Goal: Information Seeking & Learning: Learn about a topic

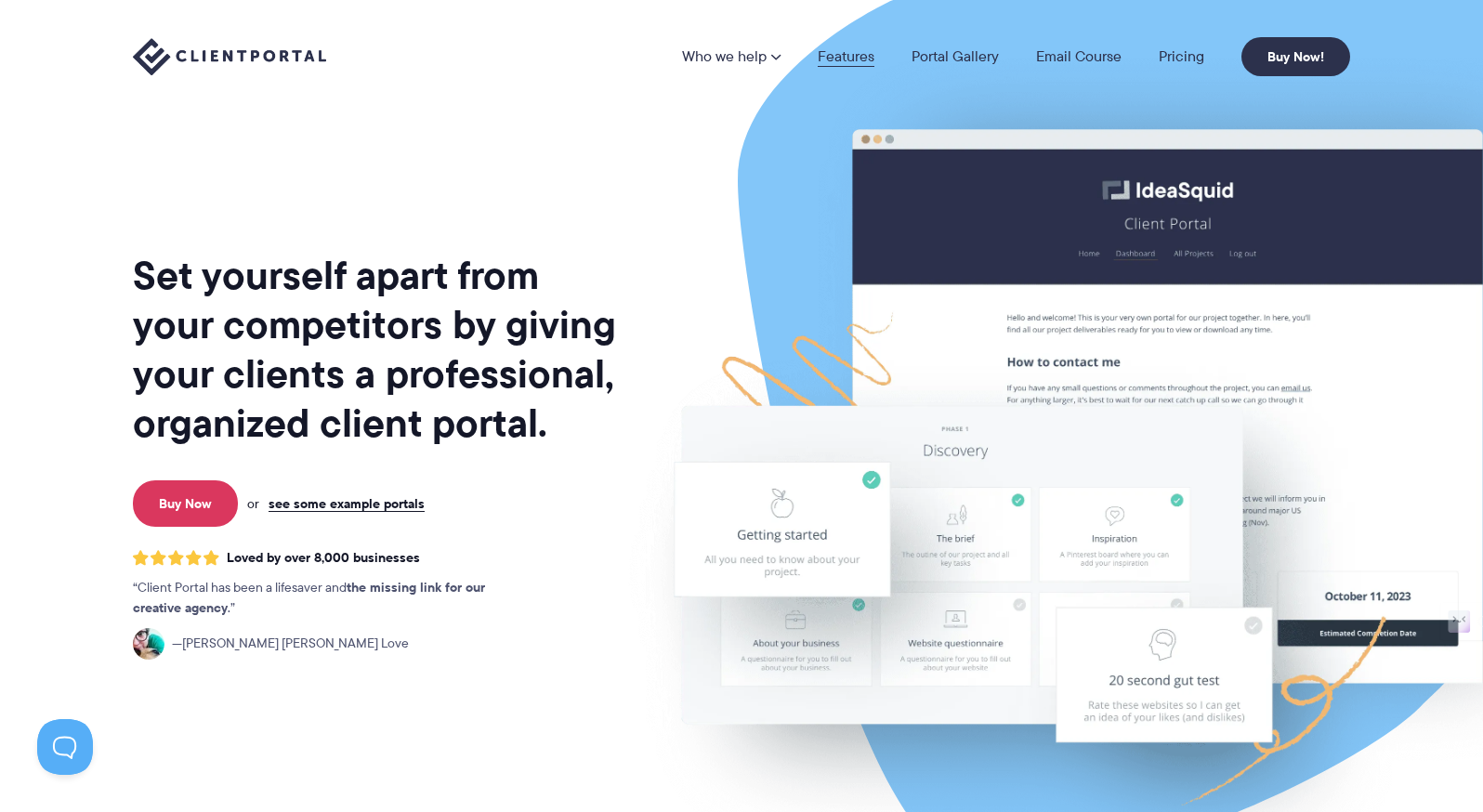
click at [839, 56] on link "Features" at bounding box center [846, 56] width 56 height 15
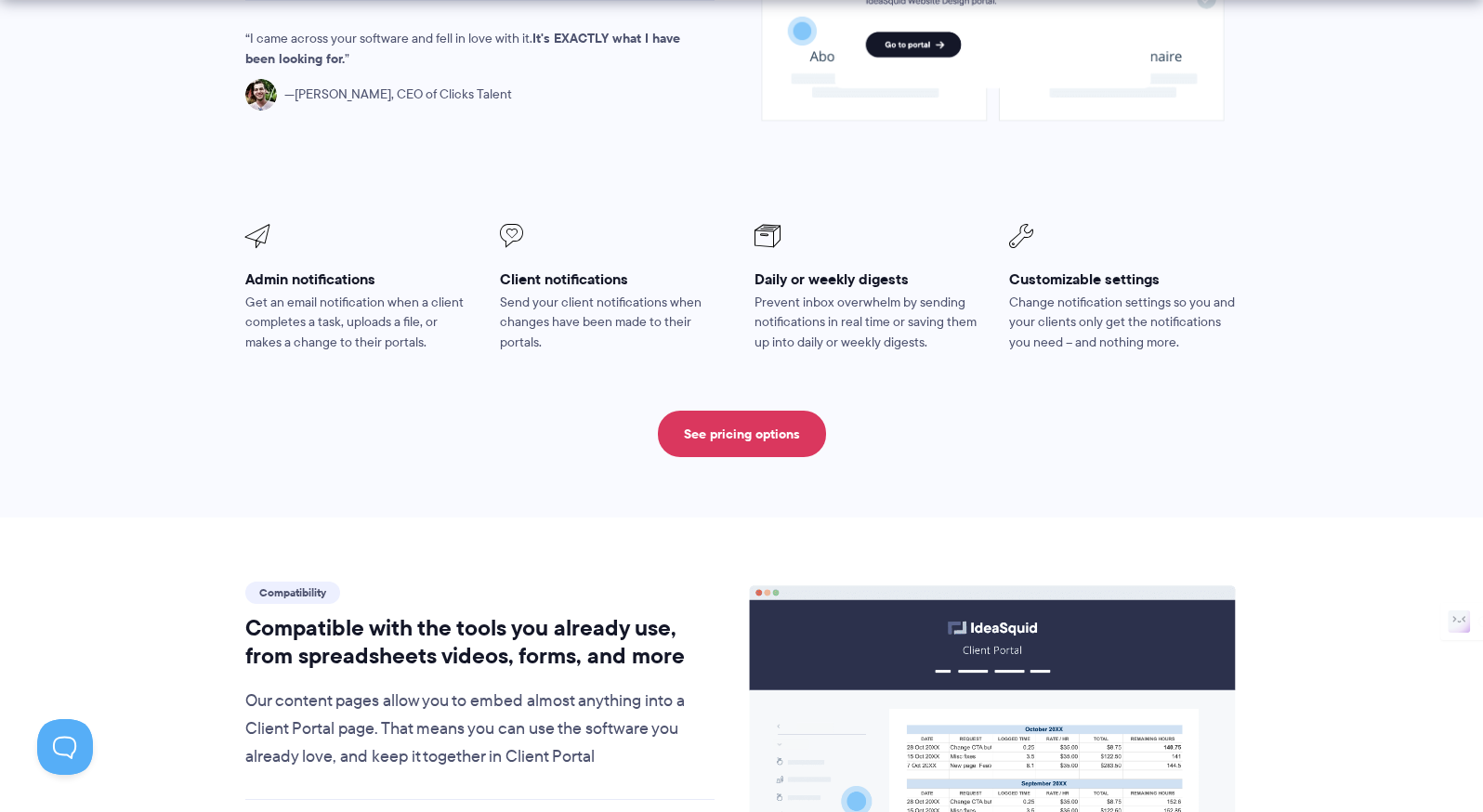
scroll to position [1672, 0]
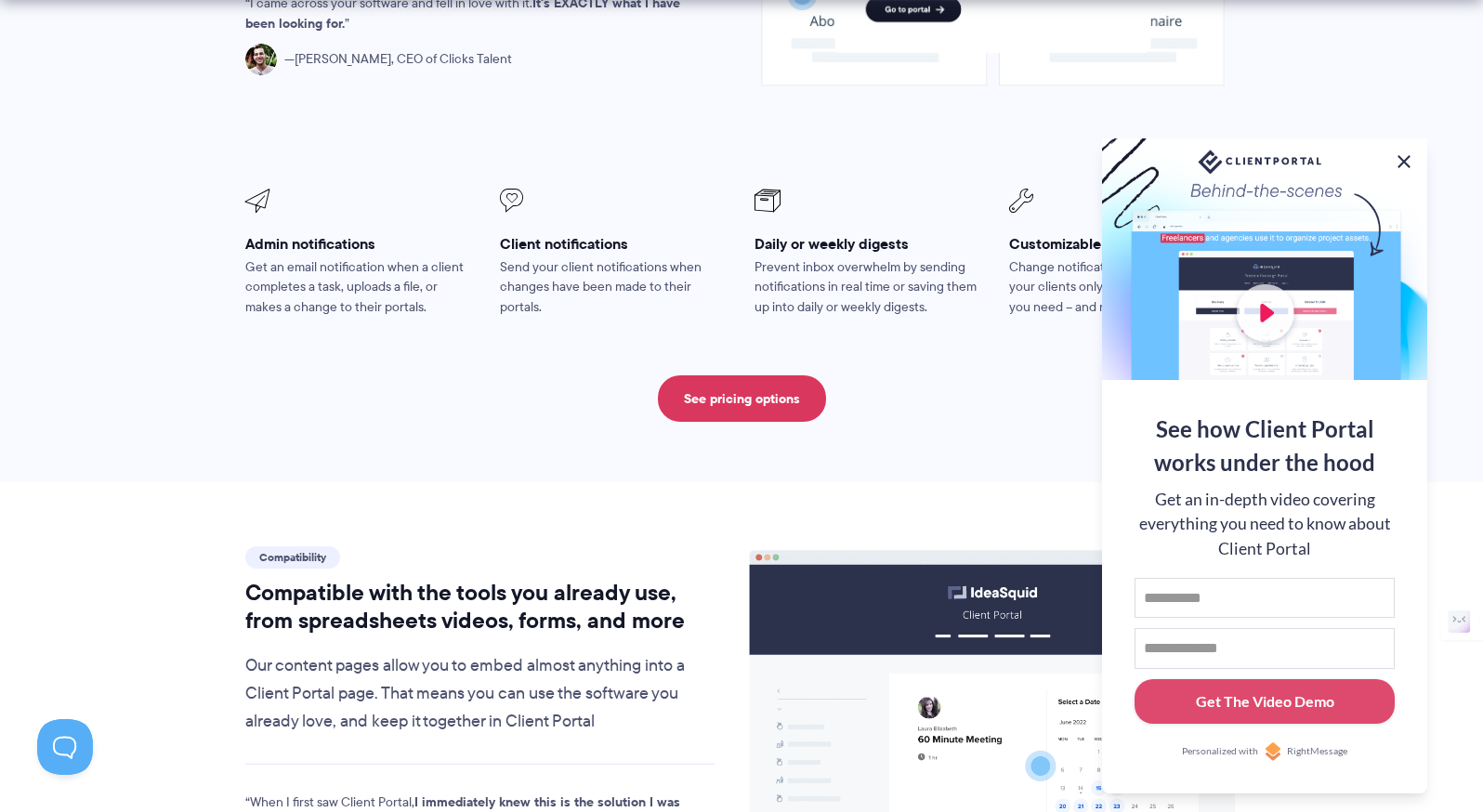
click at [1406, 155] on button at bounding box center [1404, 162] width 23 height 23
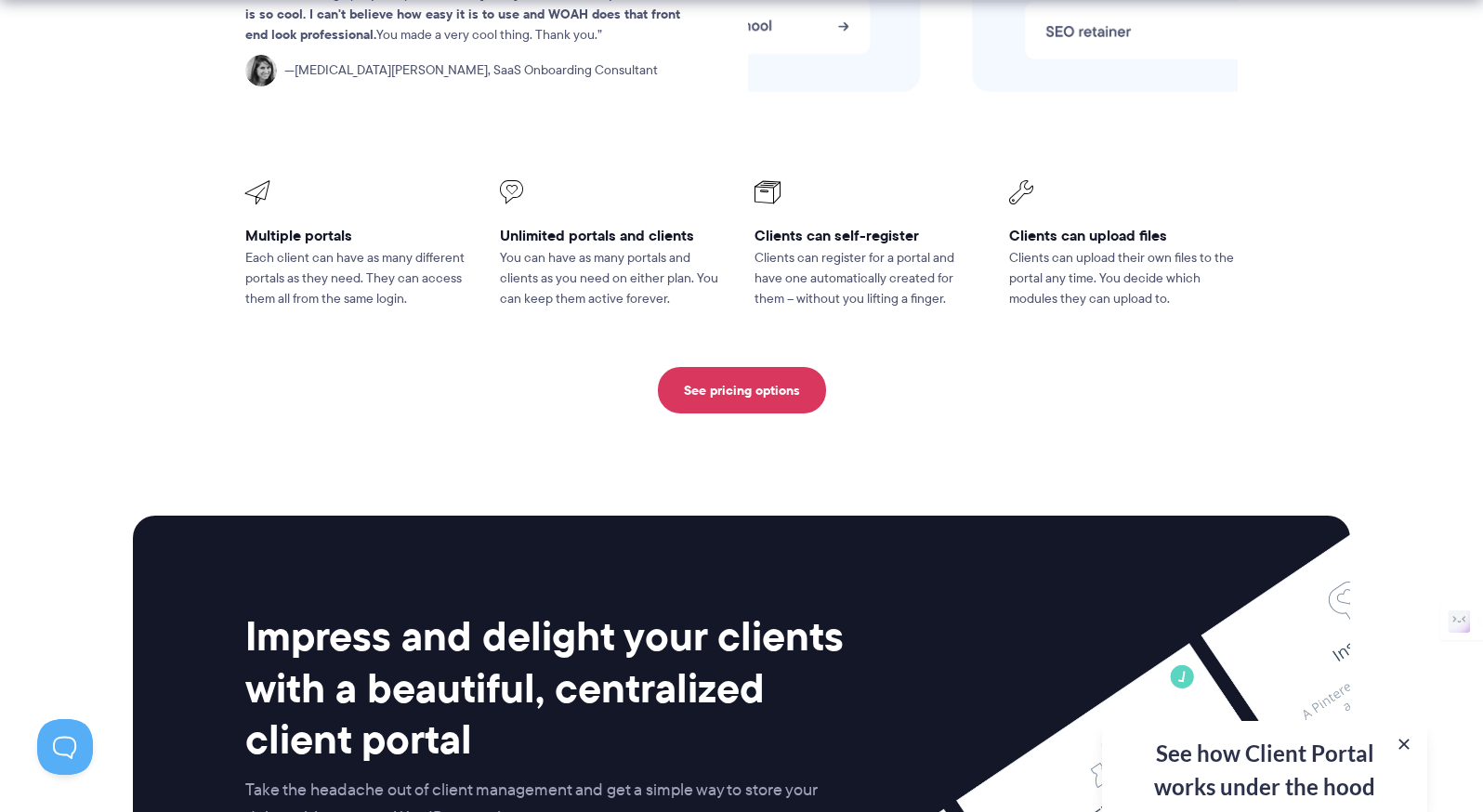
scroll to position [4271, 0]
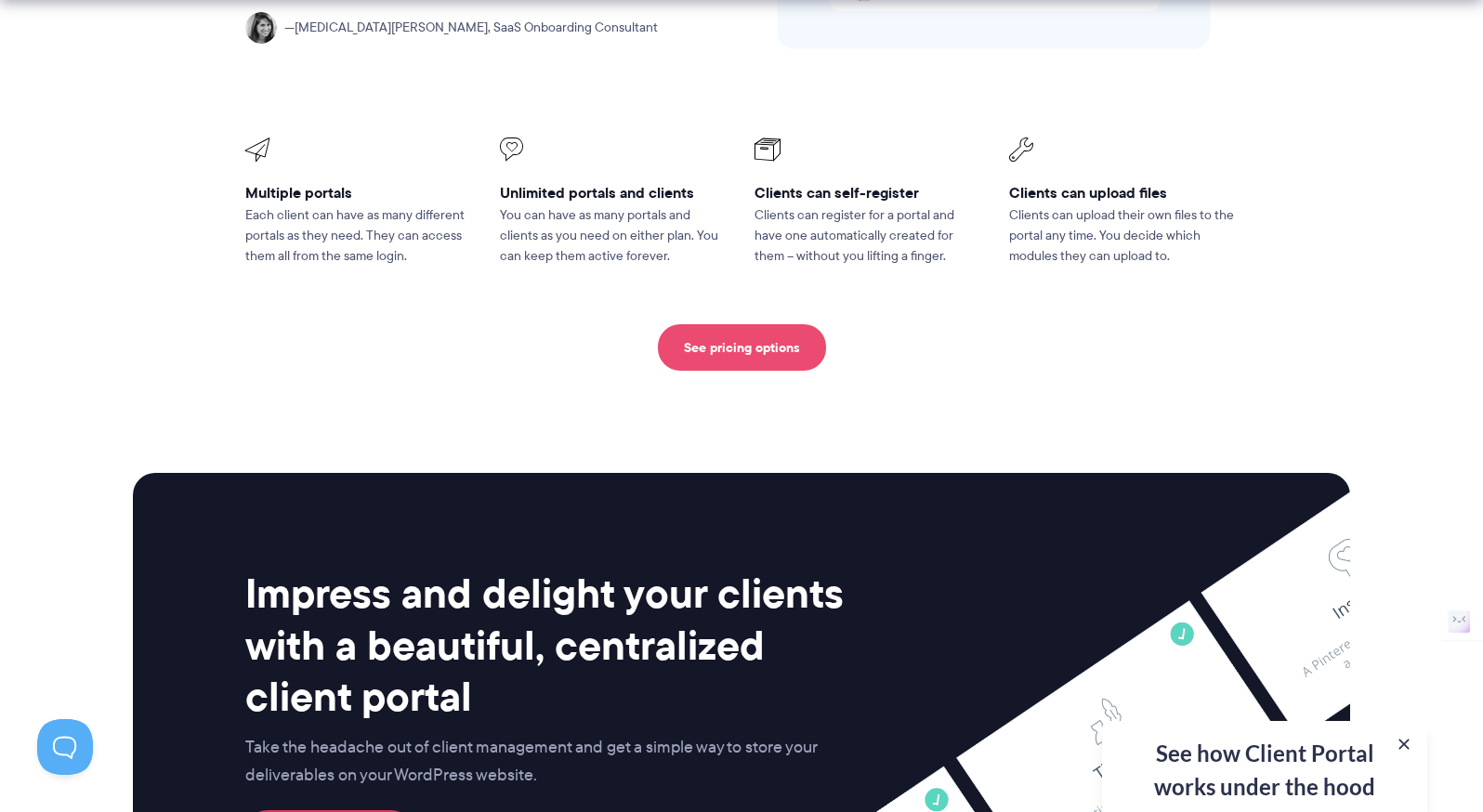
click at [749, 324] on link "See pricing options" at bounding box center [742, 347] width 168 height 46
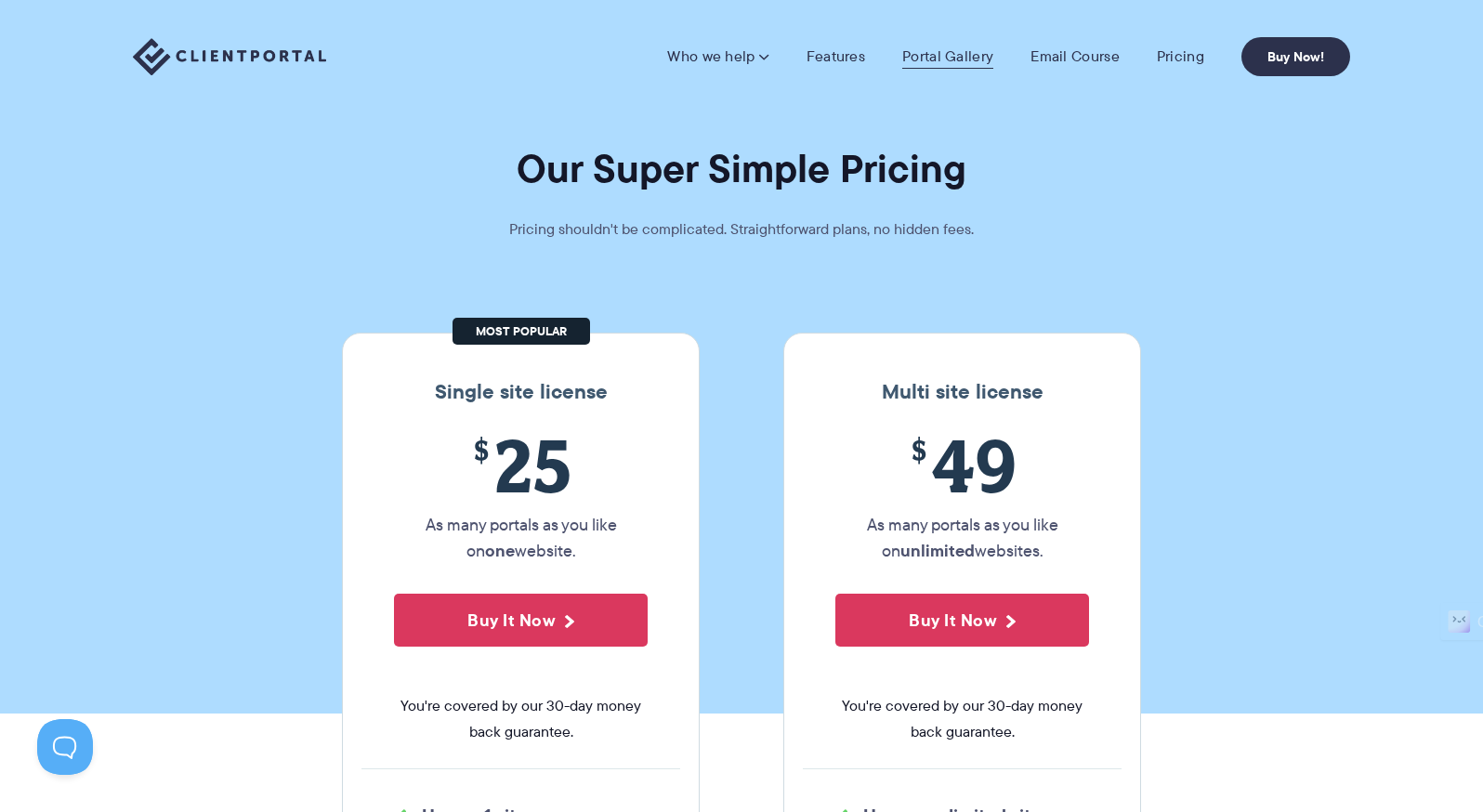
click at [979, 57] on link "Portal Gallery" at bounding box center [947, 56] width 91 height 19
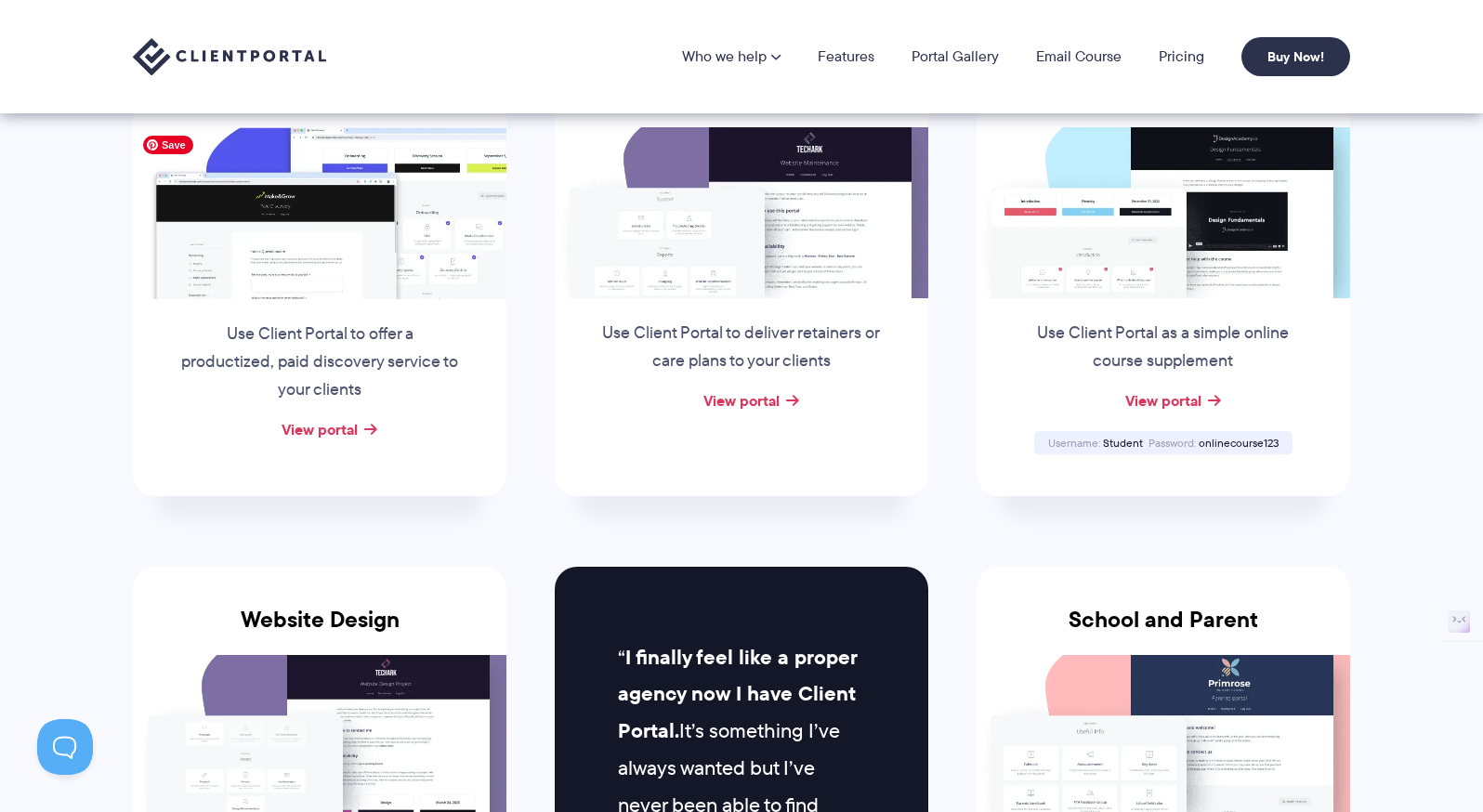
scroll to position [278, 0]
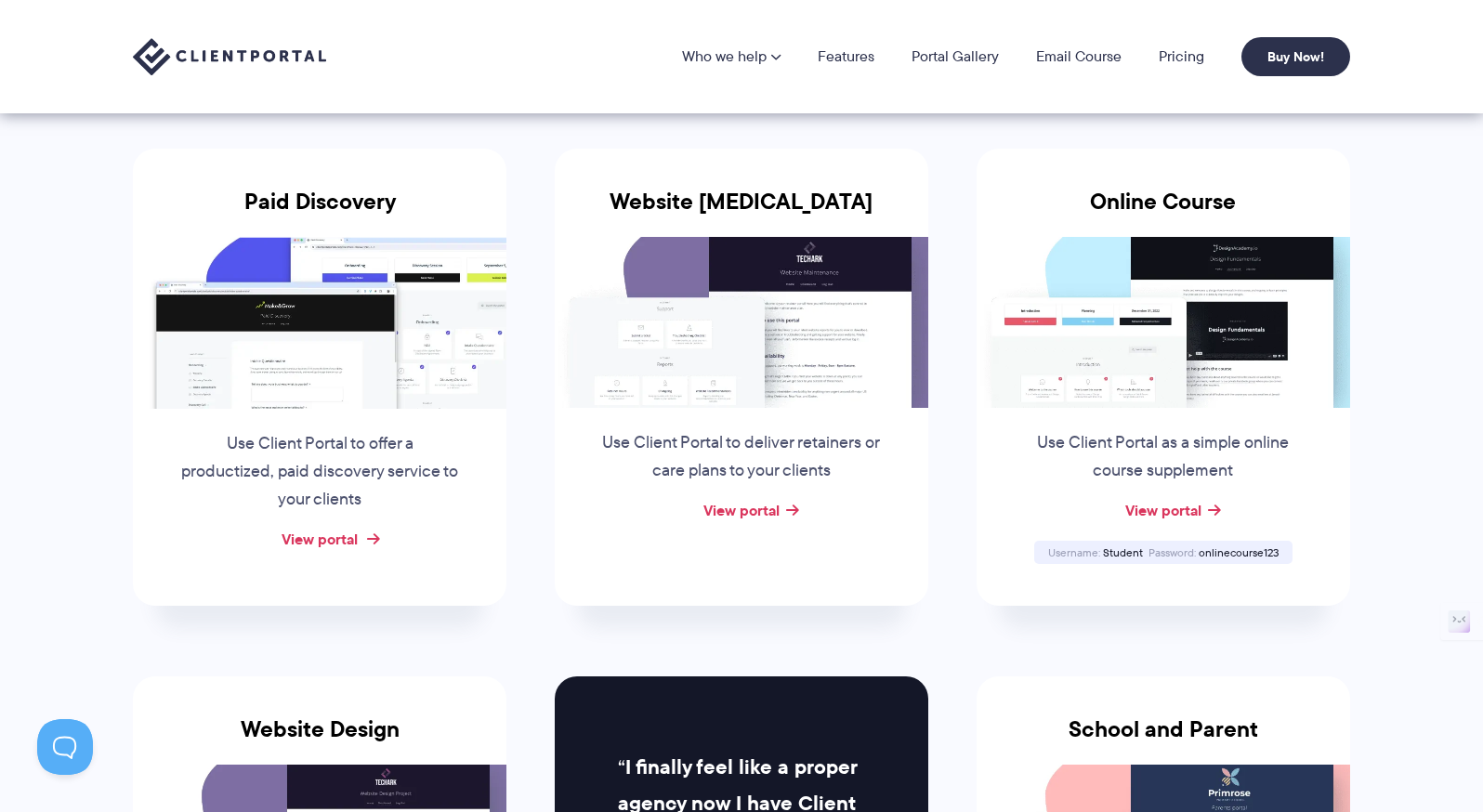
click at [335, 529] on link "View portal" at bounding box center [319, 539] width 76 height 23
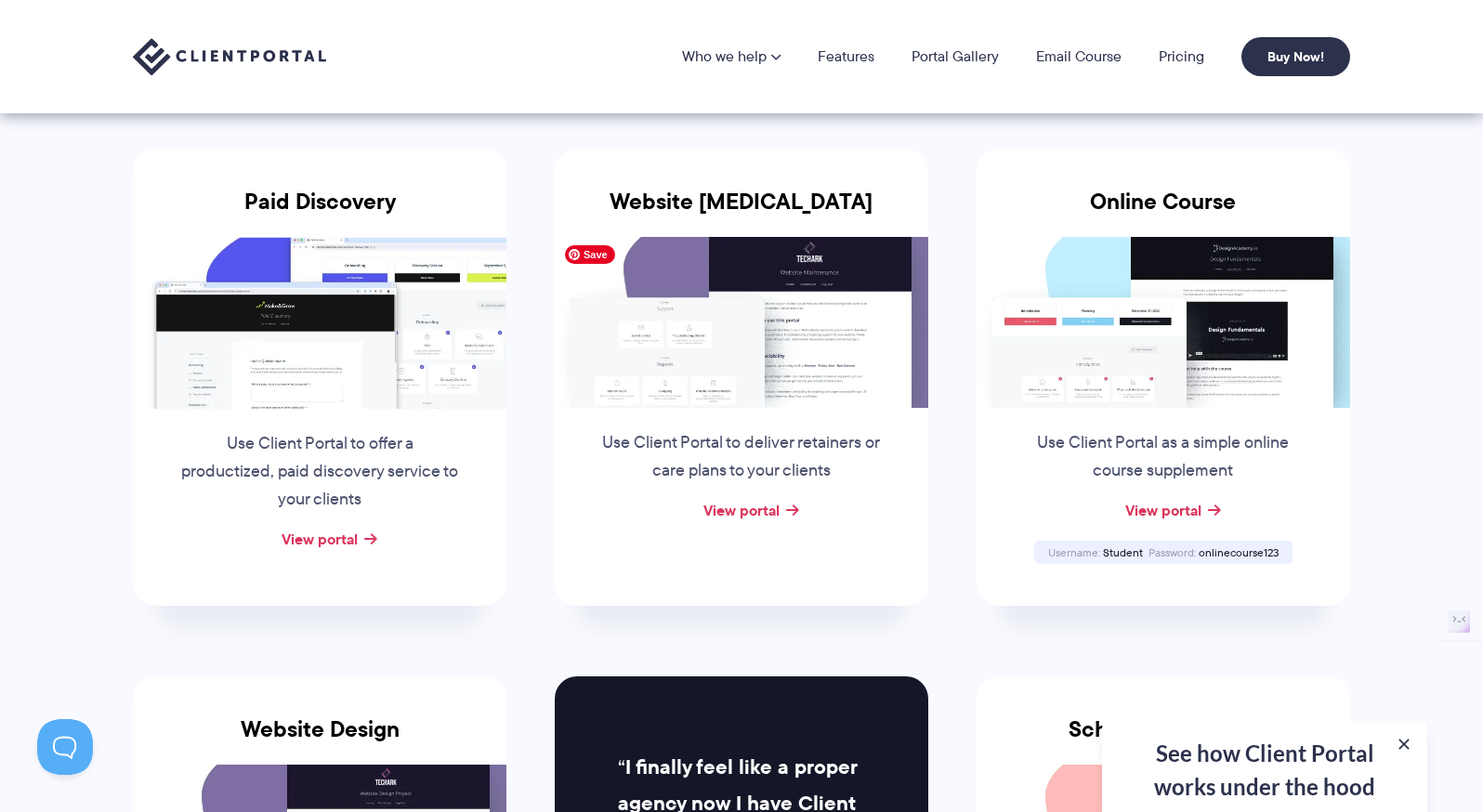
click at [775, 352] on img at bounding box center [741, 322] width 373 height 171
click at [724, 503] on link "View portal" at bounding box center [741, 510] width 76 height 23
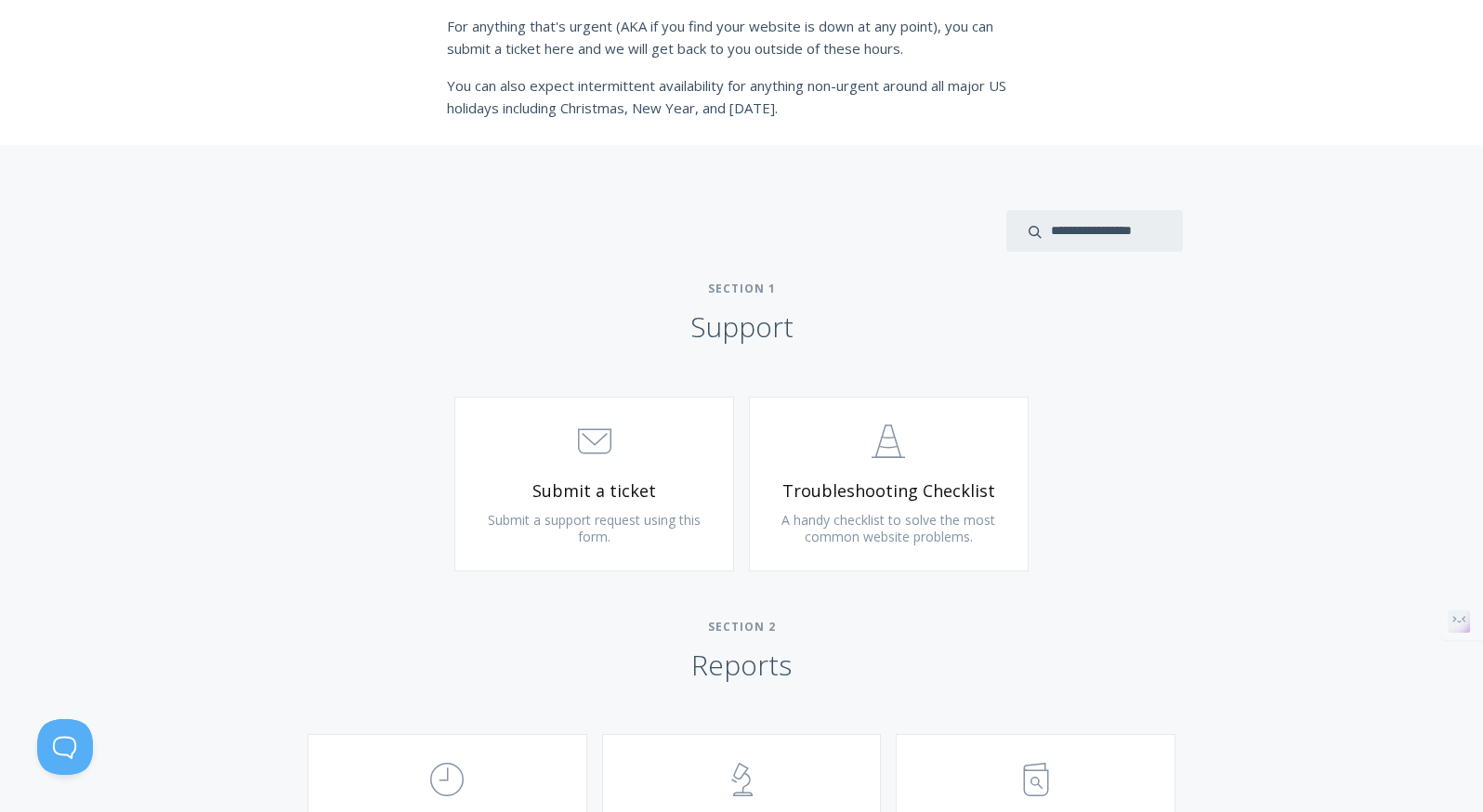
scroll to position [621, 0]
click at [956, 503] on link ".st0{fill:none;stroke:#000000;stroke-width:2;stroke-miterlimit:10;} Untitled-24…" at bounding box center [888, 483] width 279 height 175
click at [594, 513] on span "Submit a support request using this form." at bounding box center [594, 526] width 213 height 35
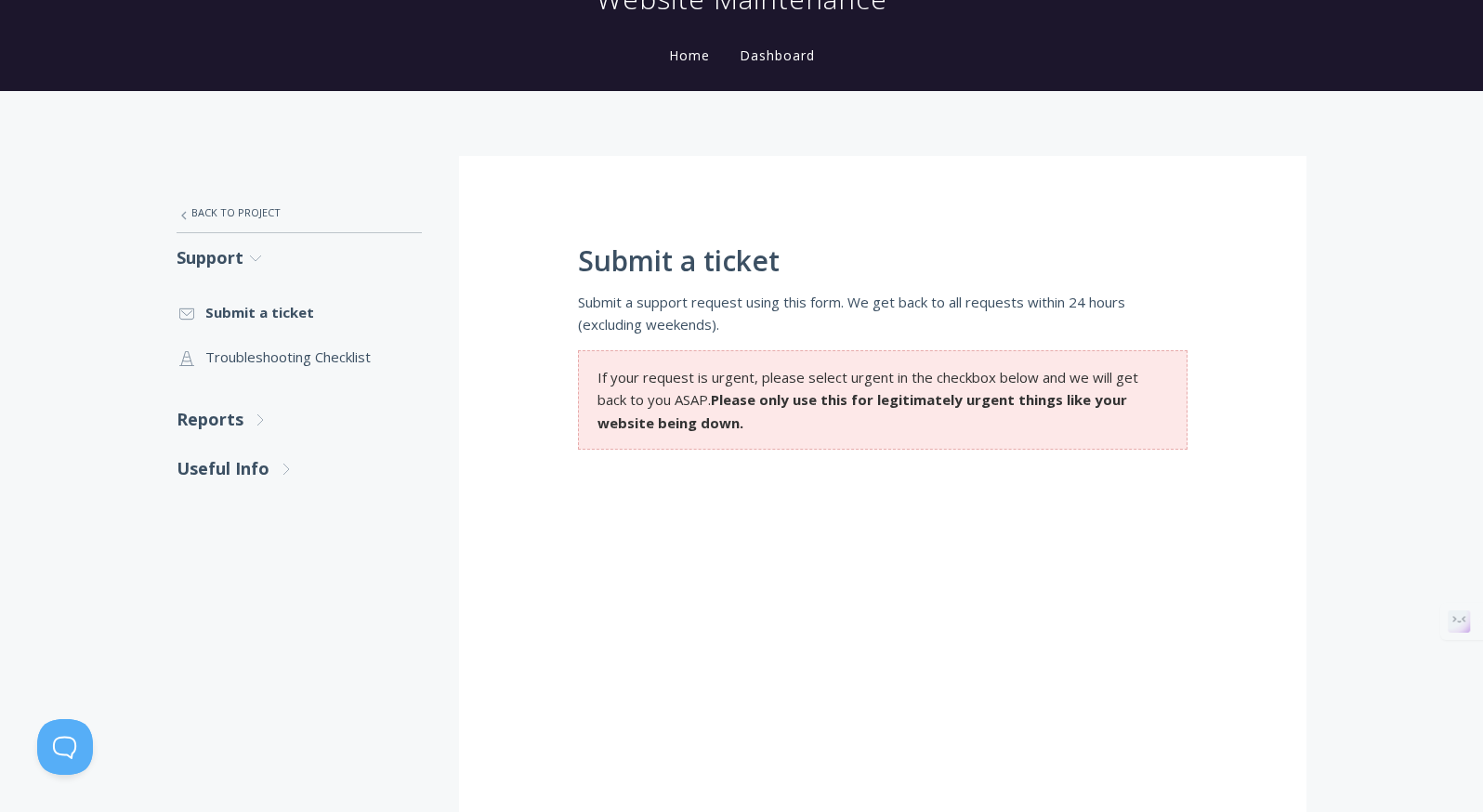
scroll to position [186, 0]
click at [236, 345] on link ".st0{fill:none;stroke:#000000;stroke-width:2;stroke-miterlimit:10;} Untitled-24…" at bounding box center [299, 355] width 245 height 44
